Goal: Task Accomplishment & Management: Use online tool/utility

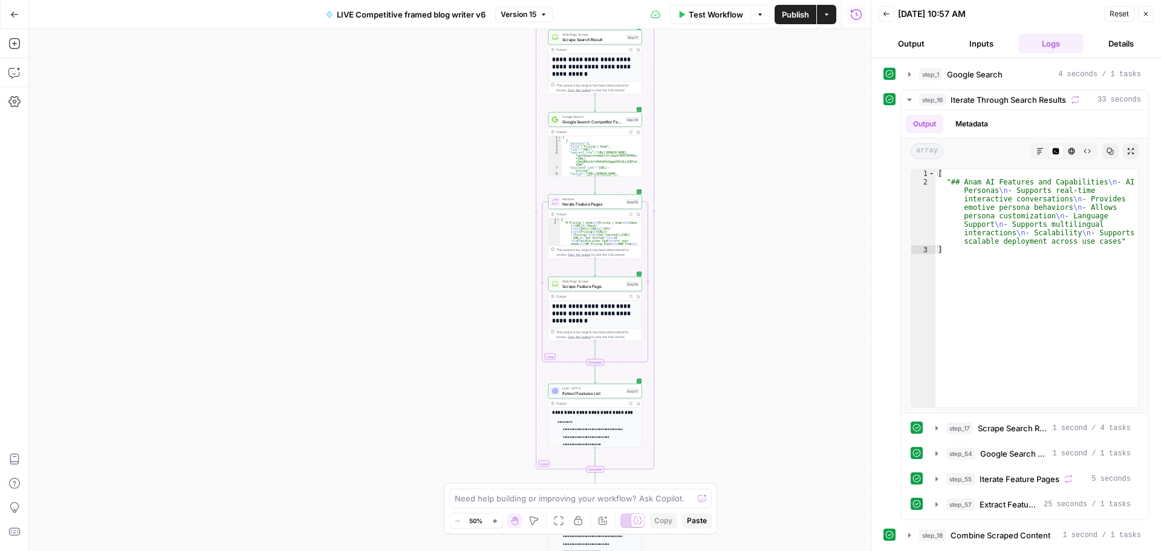
scroll to position [381, 0]
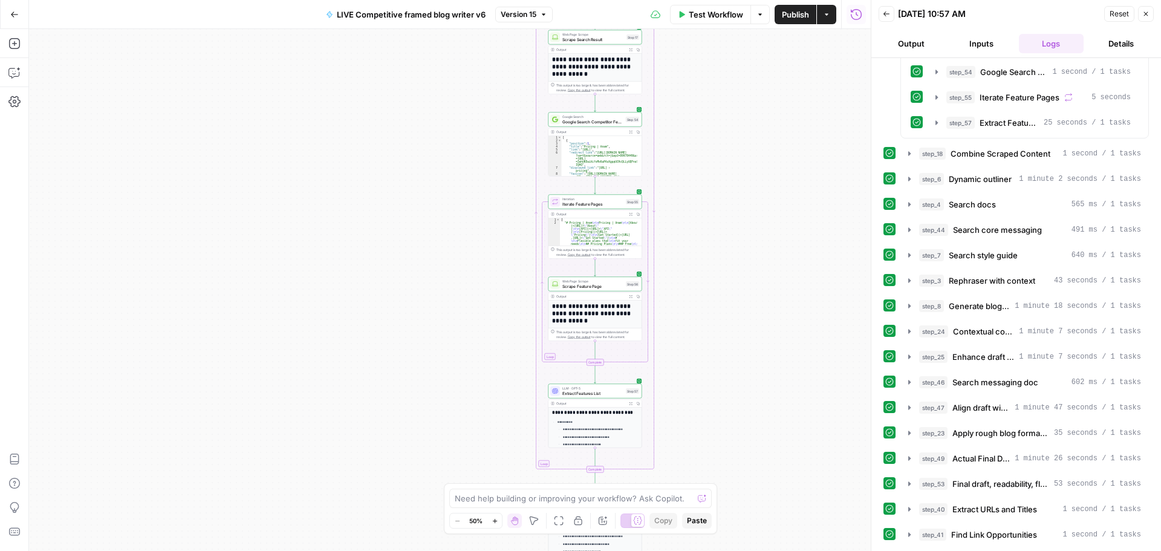
click at [717, 18] on span "Test Workflow" at bounding box center [716, 14] width 54 height 12
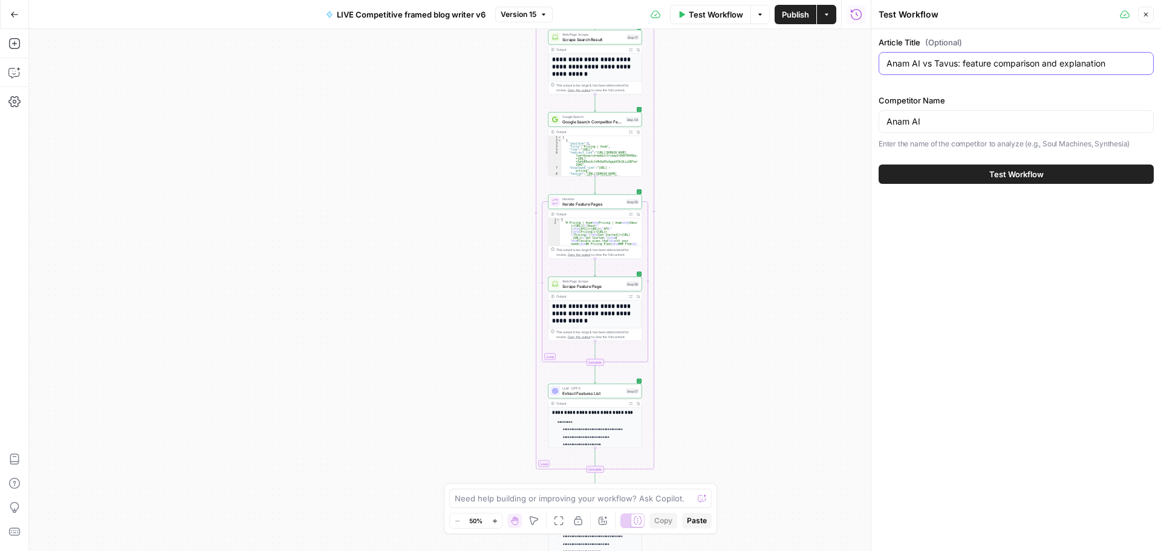
drag, startPoint x: 909, startPoint y: 65, endPoint x: 868, endPoint y: 65, distance: 40.5
click at [870, 65] on div "Test Workflow Close Article Title (Optional) Anam AI vs Tavus: feature comparis…" at bounding box center [1015, 275] width 290 height 551
click at [928, 64] on input "[URL] vs Tavus: feature comparison and explanation" at bounding box center [1015, 63] width 259 height 12
type input "Resemble AI vs Tavus: feature comparison and explanation"
drag, startPoint x: 910, startPoint y: 122, endPoint x: 855, endPoint y: 124, distance: 54.4
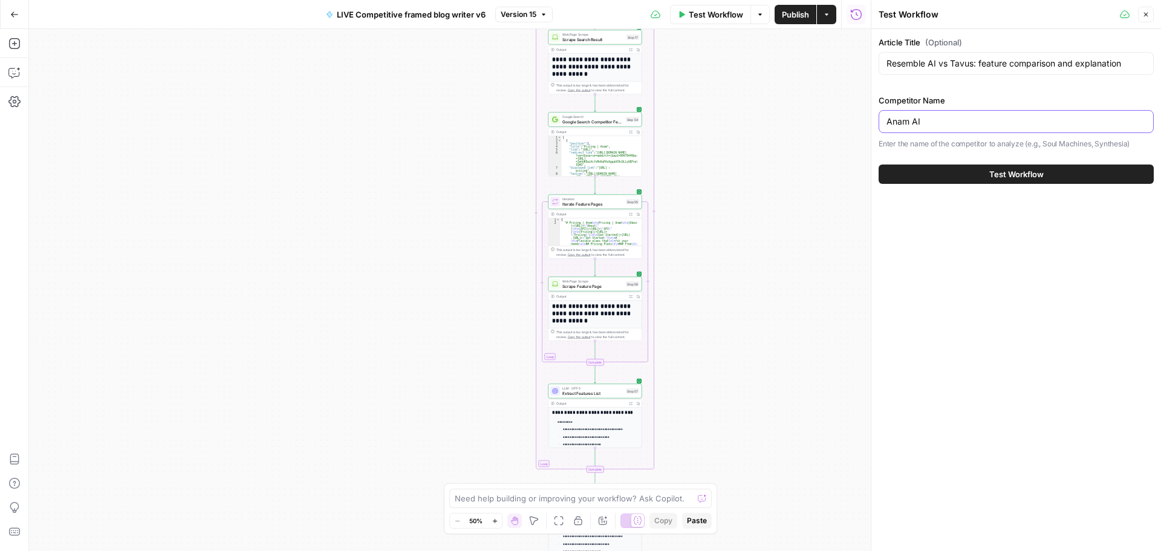
click at [855, 124] on body "Tavus Superiority New Home Browse Your Data Usage Settings Recent Grids LIVE Co…" at bounding box center [580, 275] width 1161 height 551
click at [917, 125] on input "Anam AI" at bounding box center [1015, 121] width 259 height 12
drag, startPoint x: 910, startPoint y: 124, endPoint x: 882, endPoint y: 125, distance: 27.8
click at [882, 125] on div "Anam AI" at bounding box center [1015, 121] width 275 height 23
type input "Resemble AI"
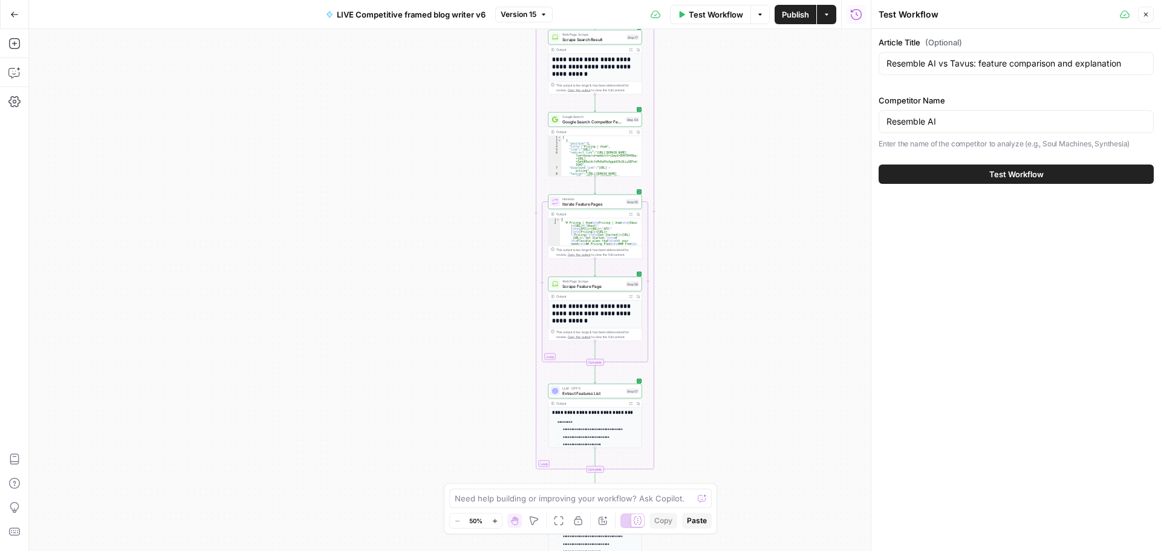
click at [1002, 172] on span "Test Workflow" at bounding box center [1016, 174] width 54 height 12
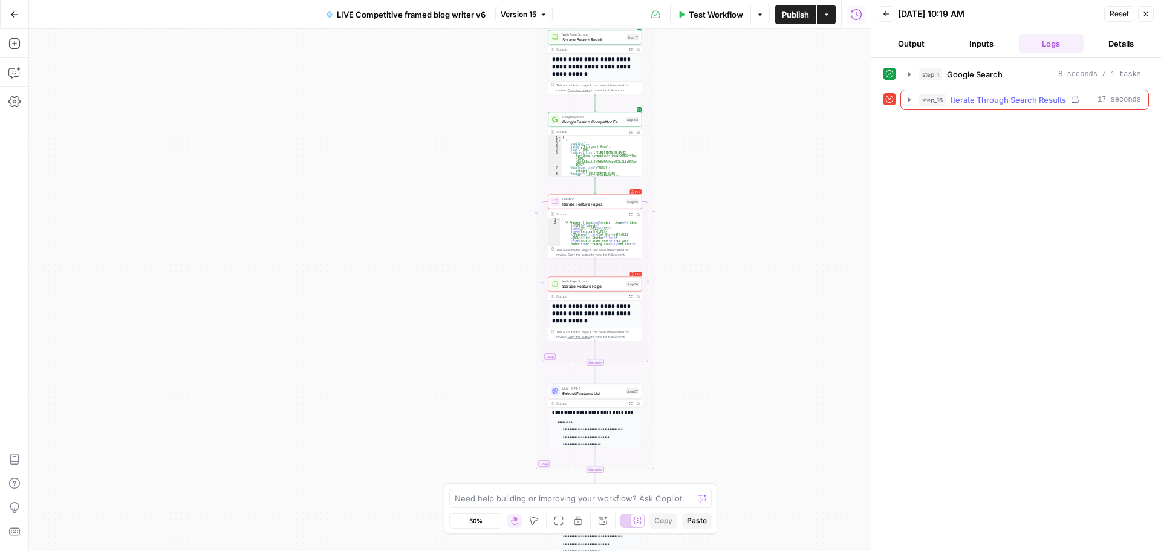
click at [908, 99] on icon "button" at bounding box center [909, 99] width 2 height 4
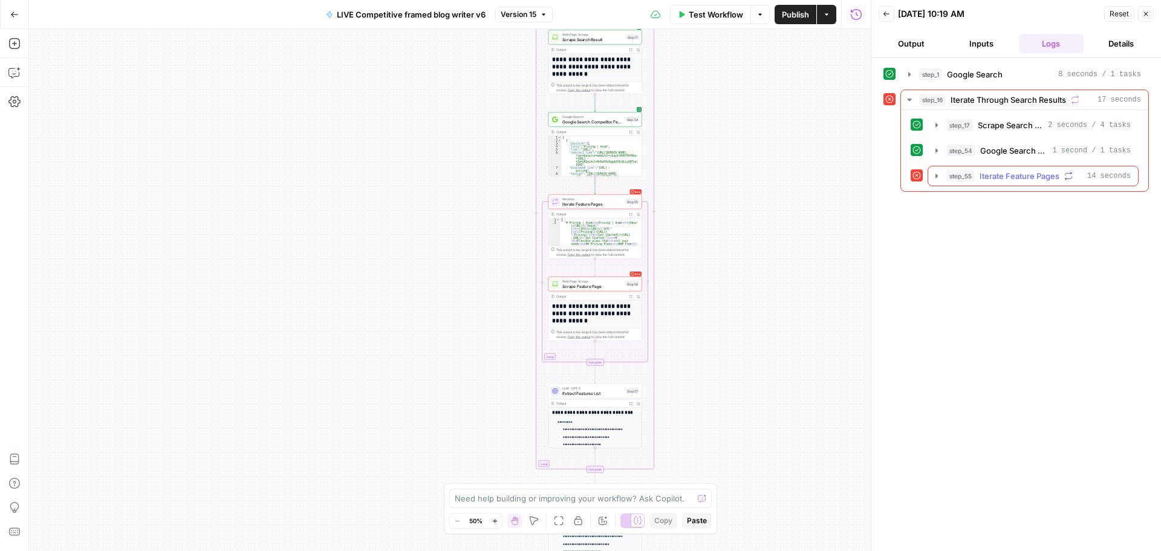
click at [933, 175] on icon "button" at bounding box center [937, 176] width 10 height 10
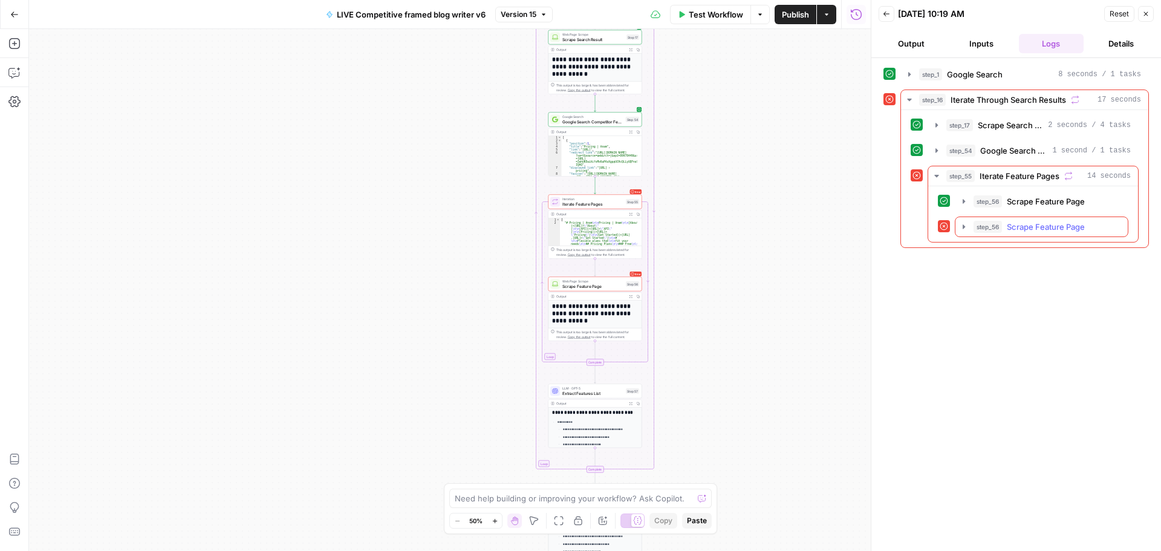
click at [961, 230] on icon "button" at bounding box center [964, 227] width 10 height 10
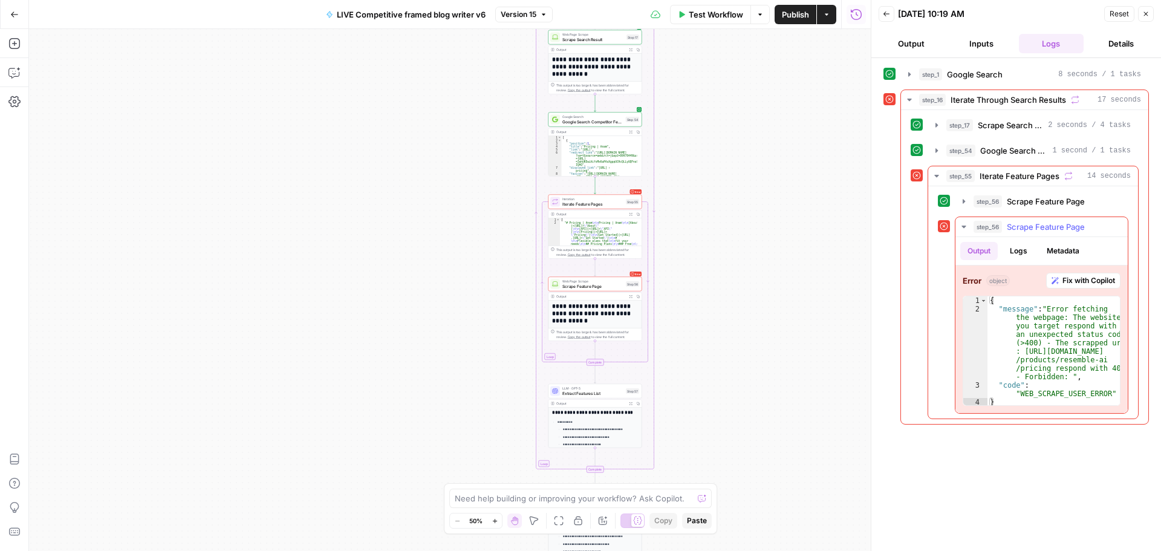
click at [1066, 285] on span "Fix with Copilot" at bounding box center [1088, 280] width 53 height 11
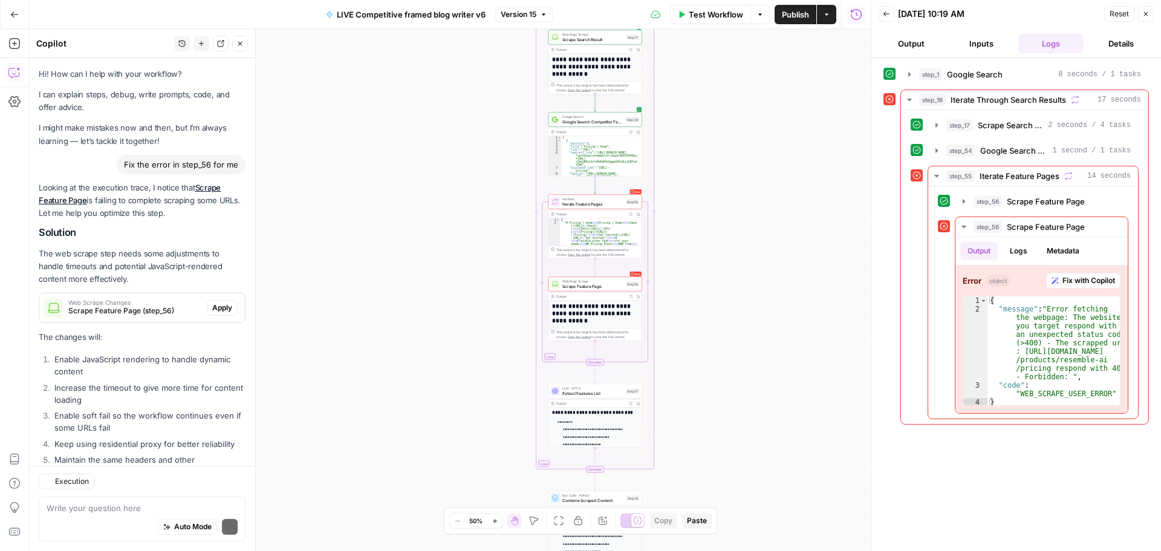
scroll to position [89, 0]
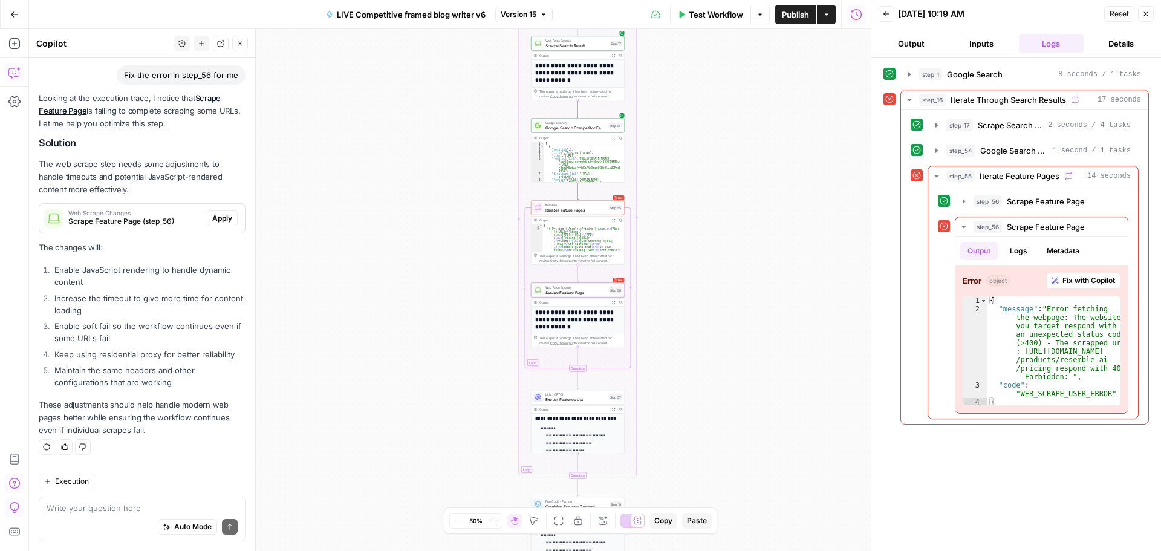
click at [214, 214] on span "Apply" at bounding box center [222, 218] width 20 height 11
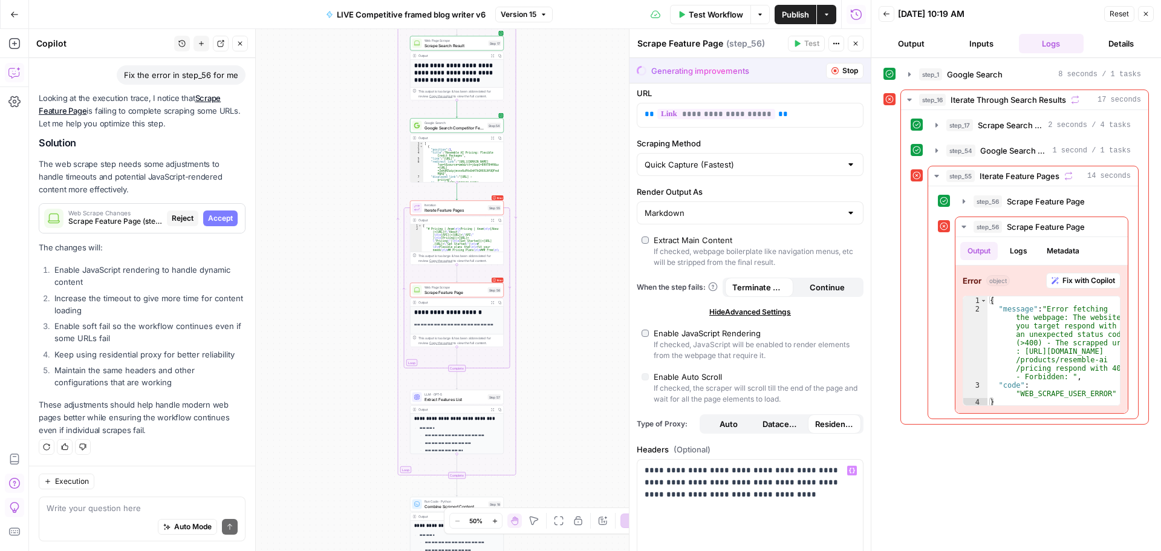
scroll to position [0, 0]
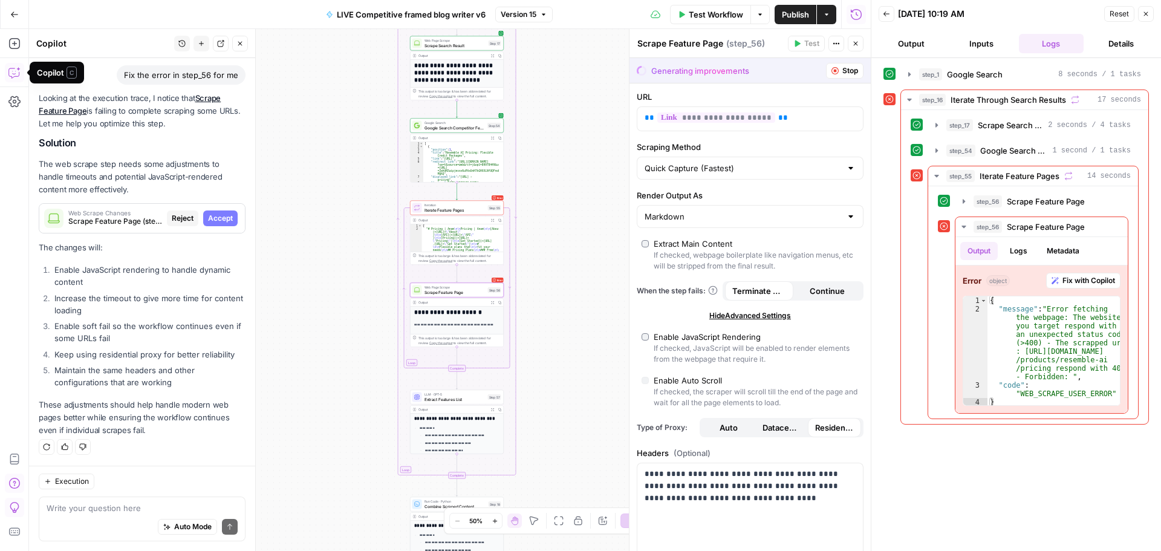
click at [208, 222] on span "Accept" at bounding box center [220, 218] width 25 height 11
type input "60000"
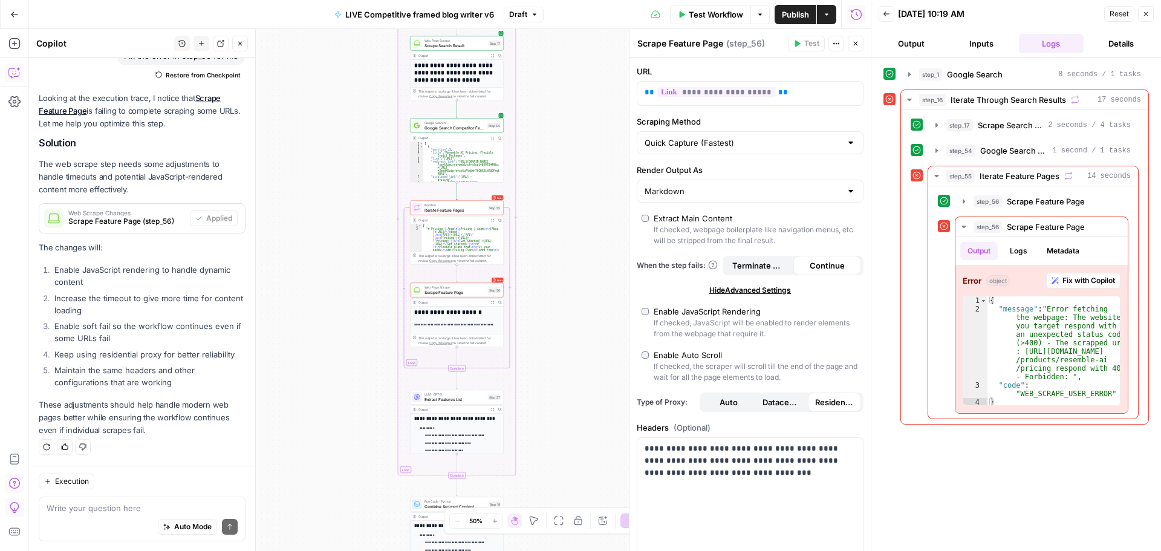
click at [707, 17] on span "Test Workflow" at bounding box center [716, 14] width 54 height 12
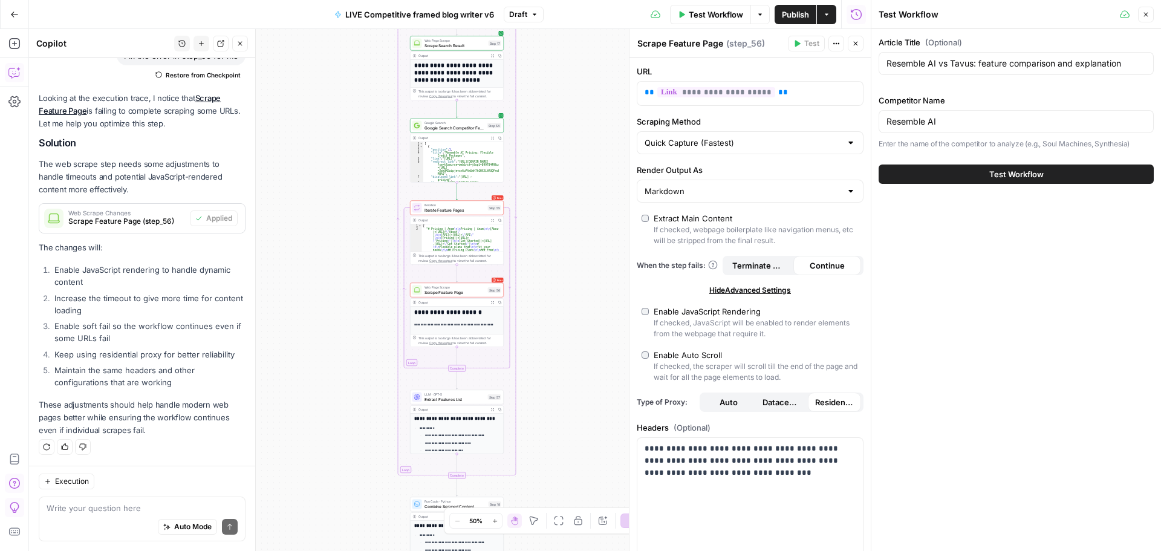
click at [1023, 175] on span "Test Workflow" at bounding box center [1016, 174] width 54 height 12
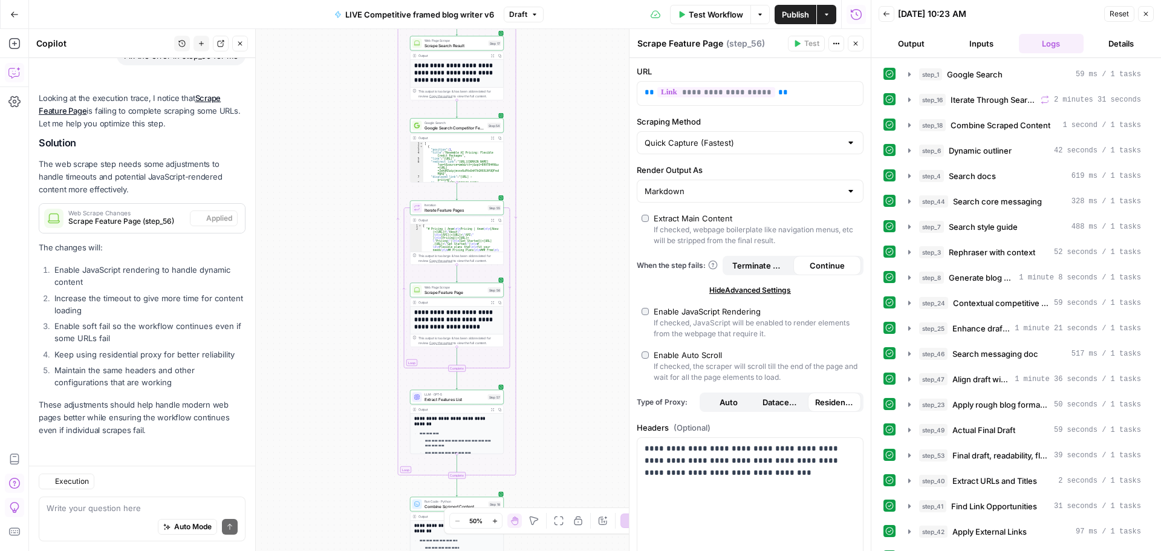
scroll to position [109, 0]
click at [786, 16] on span "Publish" at bounding box center [795, 14] width 27 height 12
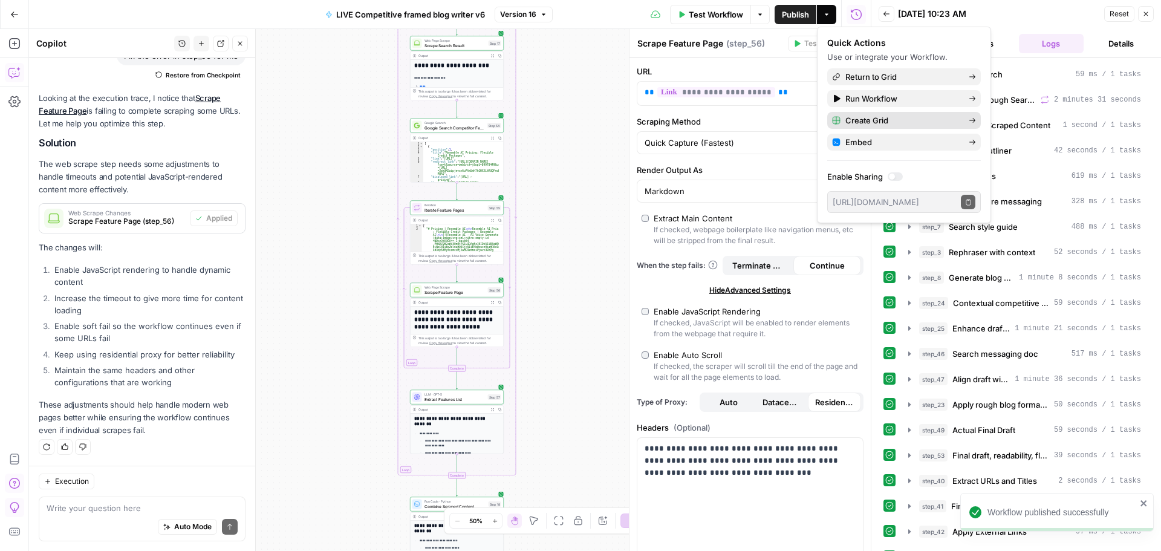
click at [869, 117] on span "Create Grid" at bounding box center [902, 120] width 114 height 12
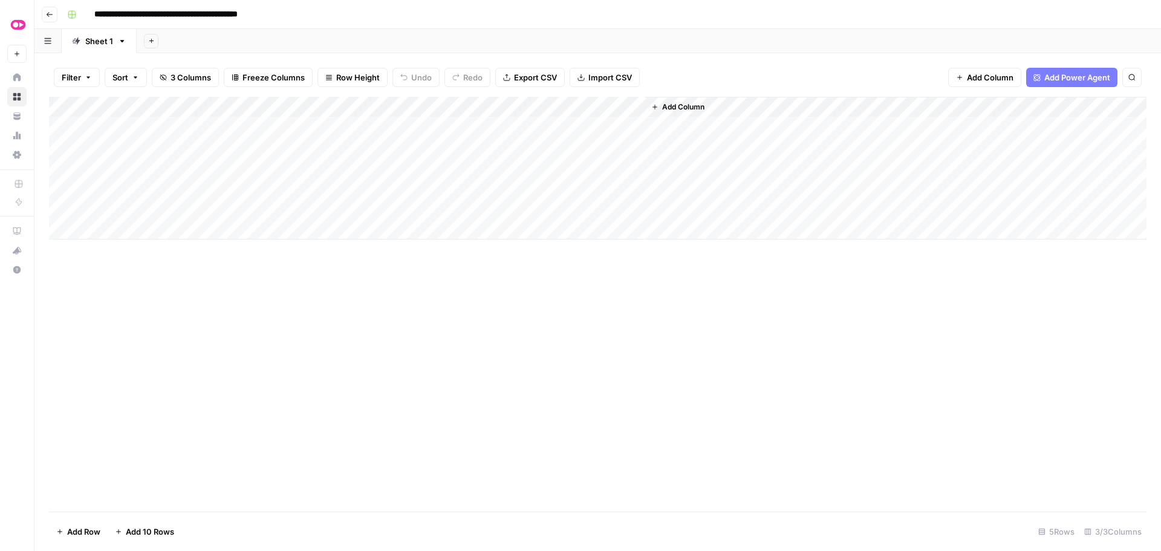
click at [203, 129] on div "Add Column" at bounding box center [597, 168] width 1097 height 143
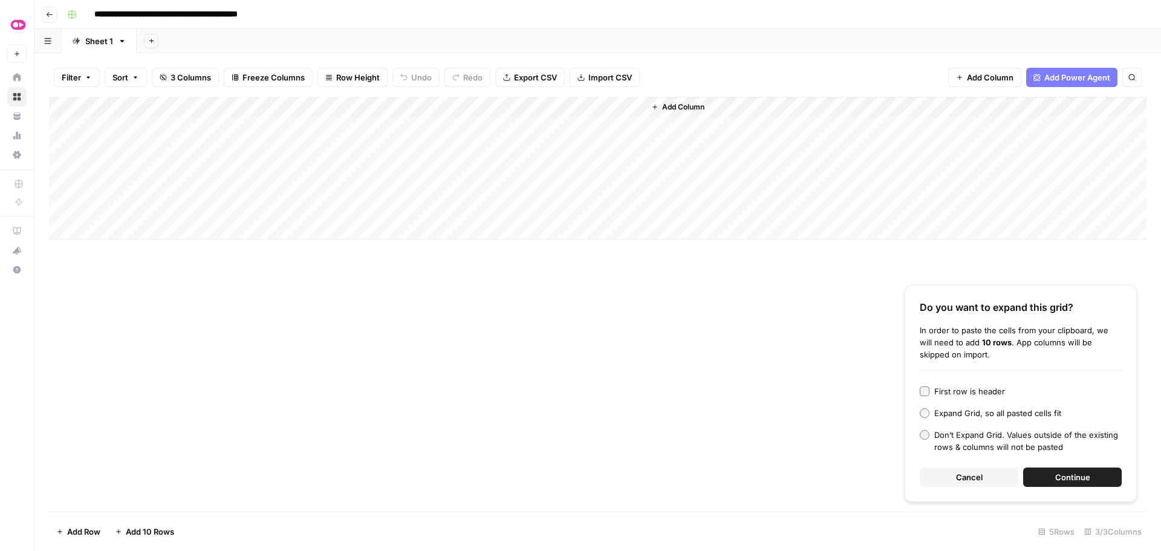
click at [203, 129] on div "Add Column" at bounding box center [597, 168] width 1097 height 143
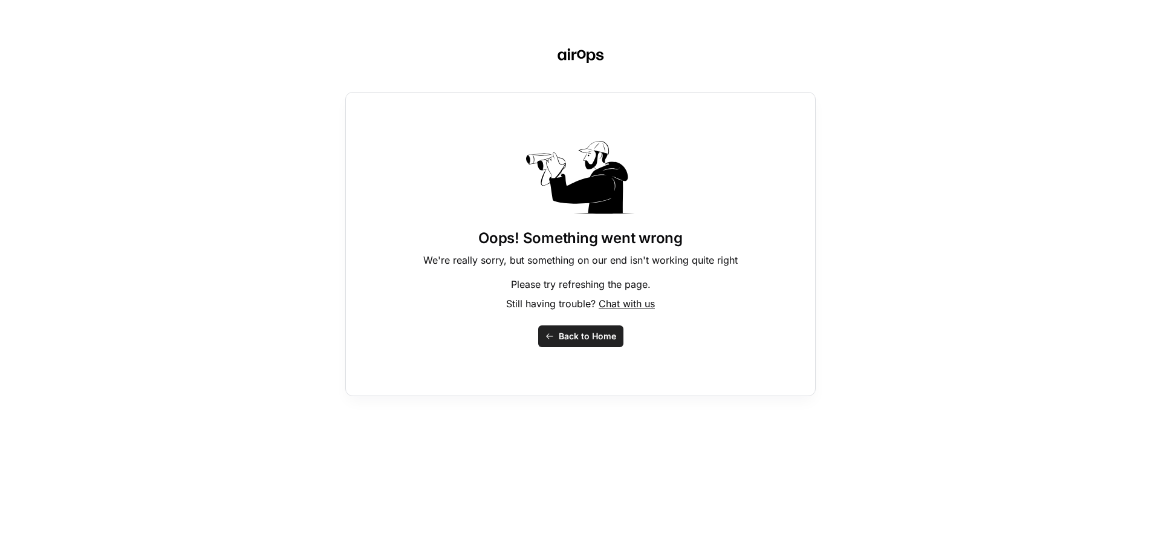
click at [565, 337] on span "Back to Home" at bounding box center [587, 336] width 57 height 12
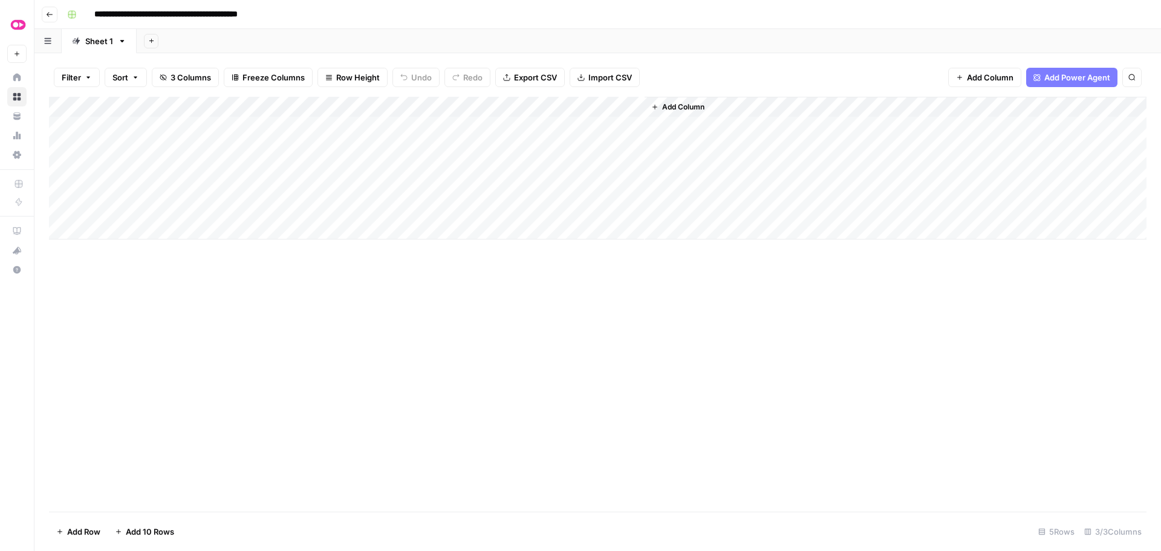
click at [167, 126] on div "Add Column" at bounding box center [597, 168] width 1097 height 143
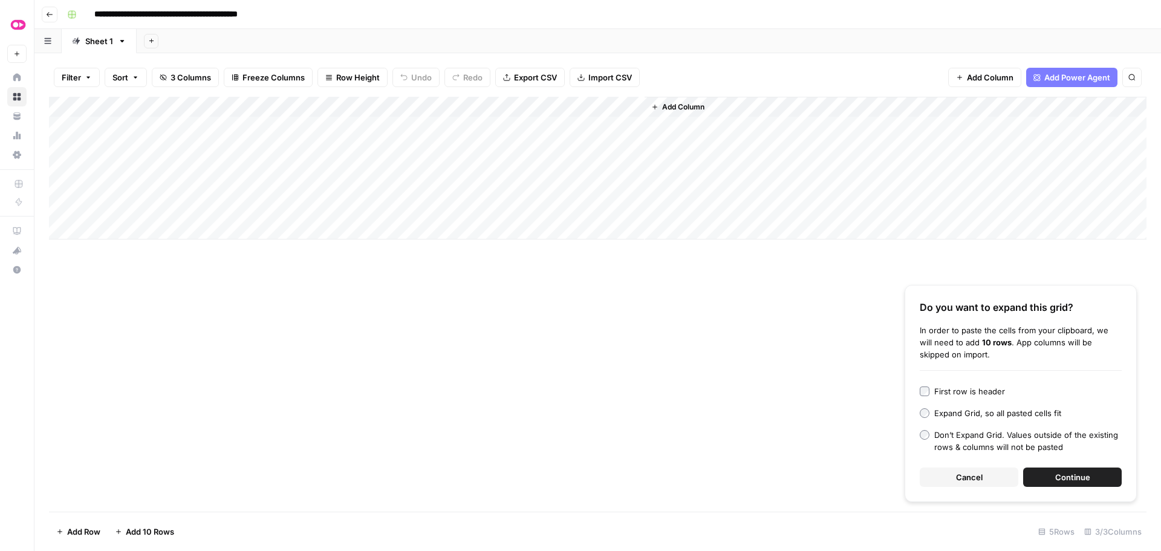
click at [1078, 471] on span "Continue" at bounding box center [1072, 477] width 35 height 12
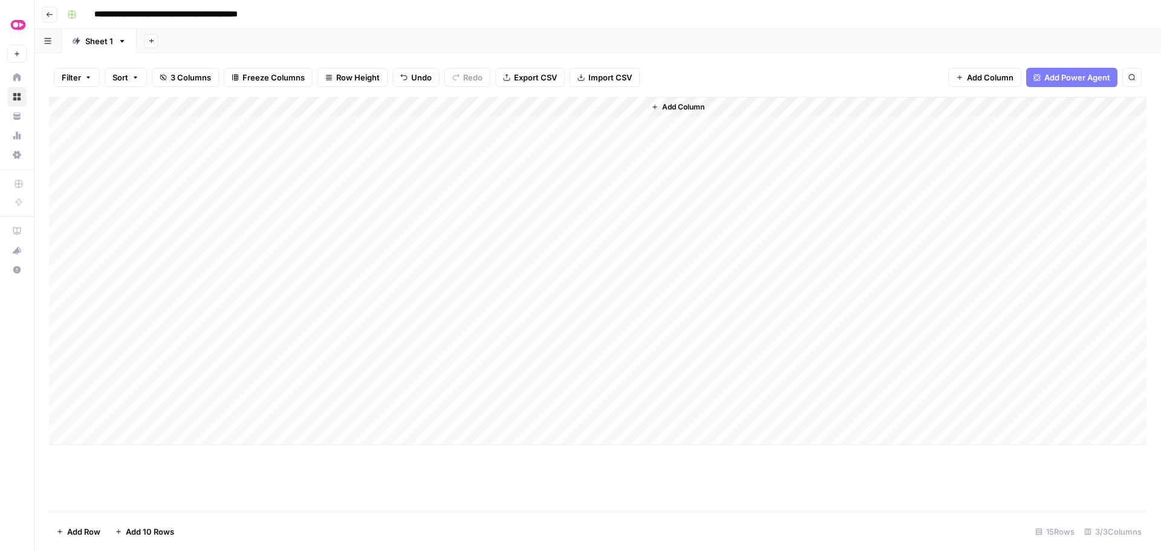
click at [387, 482] on div "Add Column" at bounding box center [597, 304] width 1097 height 415
click at [540, 124] on div "Add Column" at bounding box center [597, 271] width 1097 height 348
click at [540, 147] on div "Add Column" at bounding box center [597, 271] width 1097 height 348
click at [540, 166] on div "Add Column" at bounding box center [597, 271] width 1097 height 348
click at [204, 123] on div "Add Column" at bounding box center [597, 271] width 1097 height 348
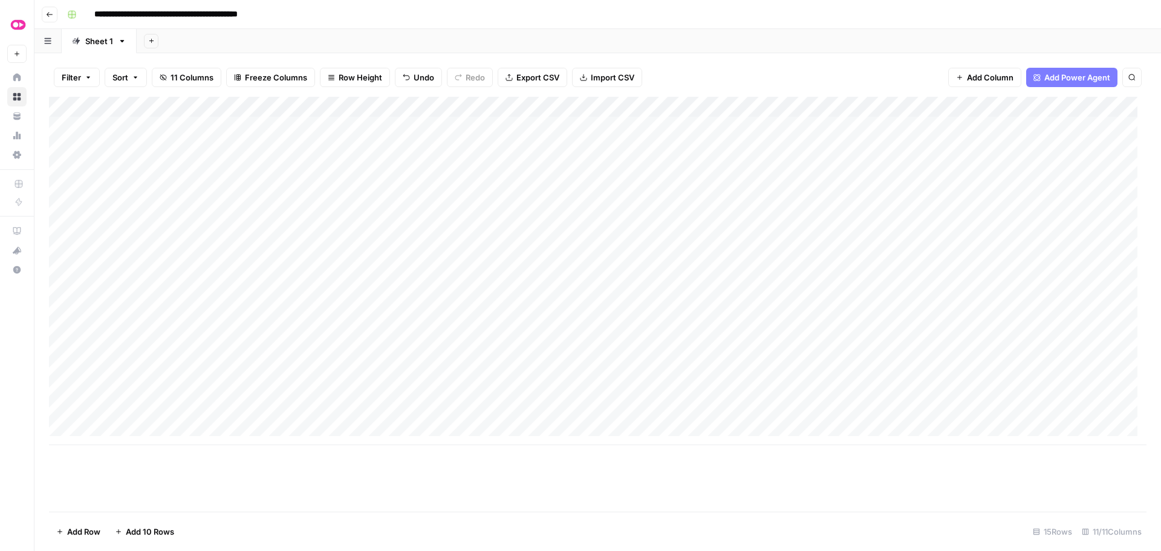
click at [306, 415] on div "Add Column" at bounding box center [597, 271] width 1097 height 348
click at [551, 129] on div "Add Column" at bounding box center [597, 271] width 1097 height 348
click at [565, 166] on div "Add Column" at bounding box center [597, 271] width 1097 height 348
click at [305, 149] on div "Add Column" at bounding box center [597, 271] width 1097 height 348
click at [154, 139] on div "Add Column" at bounding box center [597, 271] width 1097 height 348
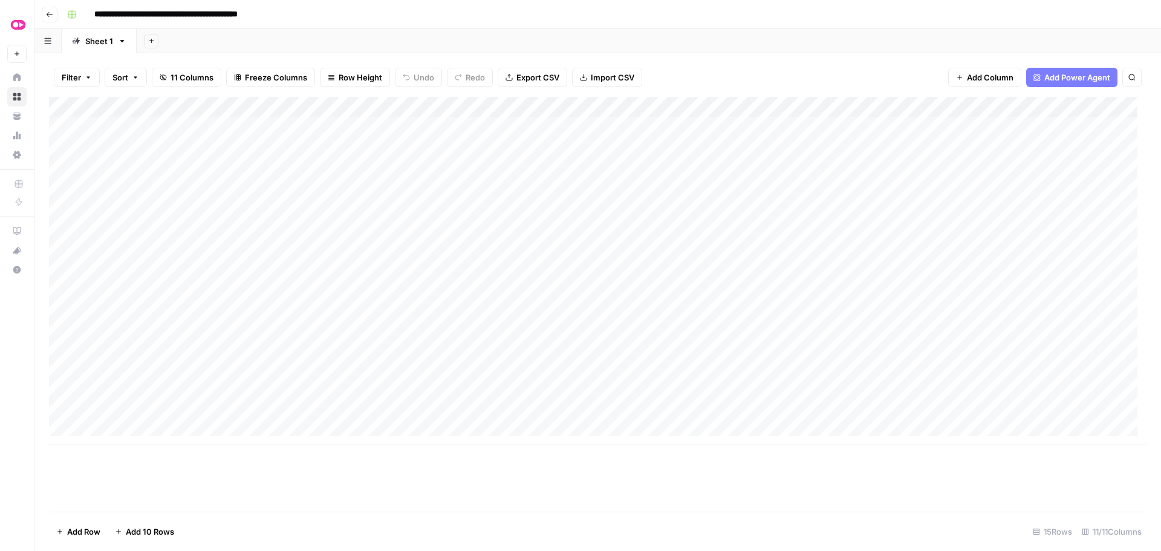
click at [158, 123] on div "Add Column" at bounding box center [597, 271] width 1097 height 348
click at [630, 125] on div "Add Column" at bounding box center [597, 271] width 1097 height 348
click at [633, 148] on div "Add Column" at bounding box center [597, 271] width 1097 height 348
click at [634, 167] on div "Add Column" at bounding box center [597, 271] width 1097 height 348
